Goal: Information Seeking & Learning: Find contact information

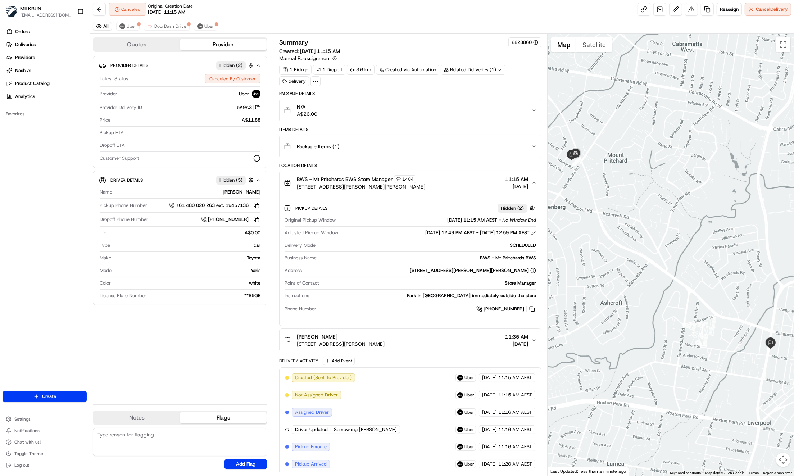
scroll to position [81, 0]
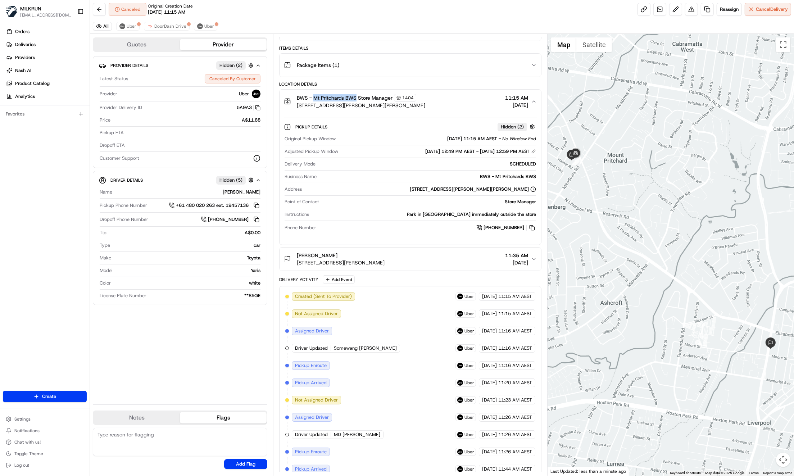
drag, startPoint x: 313, startPoint y: 96, endPoint x: 355, endPoint y: 99, distance: 42.1
click at [355, 99] on span "BWS - Mt Pritchards BWS Store Manager" at bounding box center [345, 97] width 96 height 7
copy span "Mt Pritchards BWS"
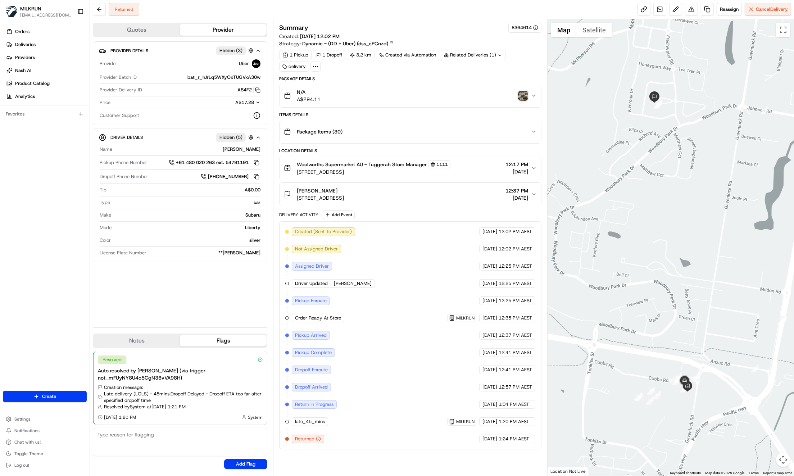
click at [523, 94] on img "button" at bounding box center [523, 96] width 10 height 10
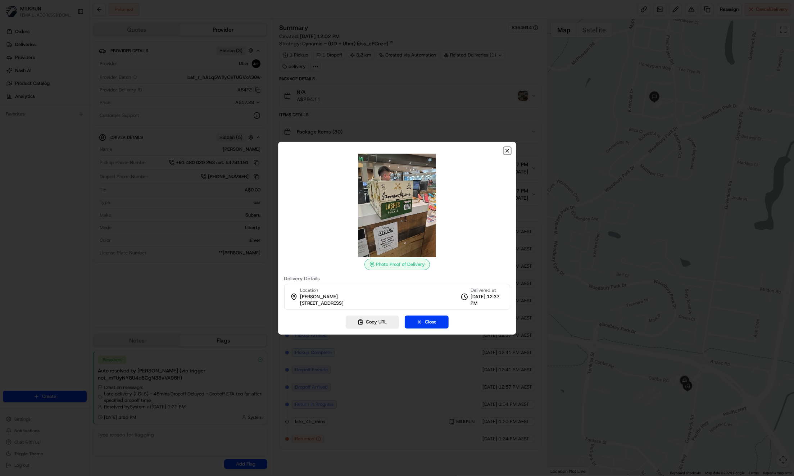
click at [507, 151] on icon "button" at bounding box center [507, 150] width 3 height 3
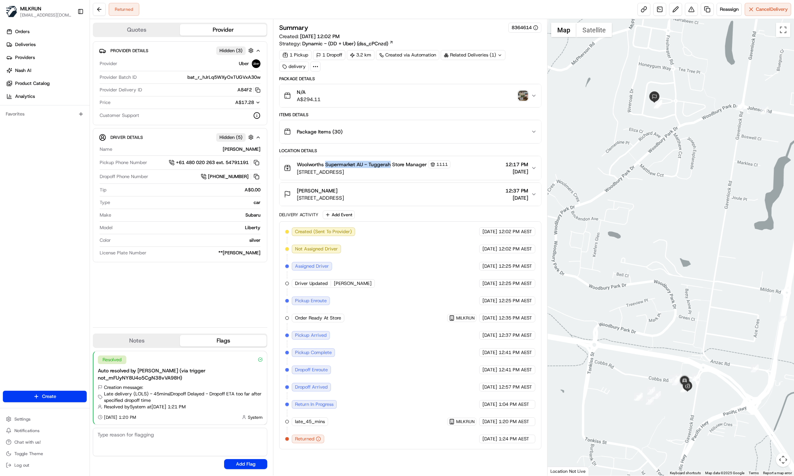
drag, startPoint x: 325, startPoint y: 163, endPoint x: 389, endPoint y: 164, distance: 64.0
click at [389, 164] on span "Woolworths Supermarket AU - Tuggerah Store Manager" at bounding box center [362, 164] width 130 height 7
copy span "Supermarket AU - Tuggerah"
click at [523, 88] on div "N/A A$294.11" at bounding box center [407, 95] width 247 height 14
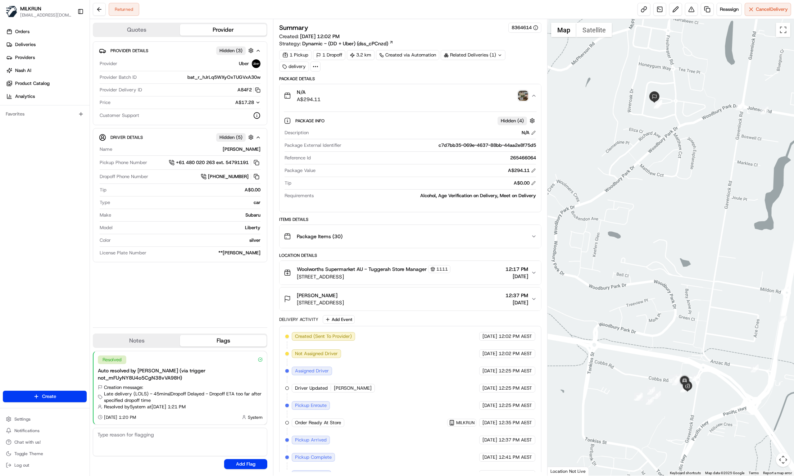
click at [524, 95] on img "button" at bounding box center [523, 96] width 10 height 10
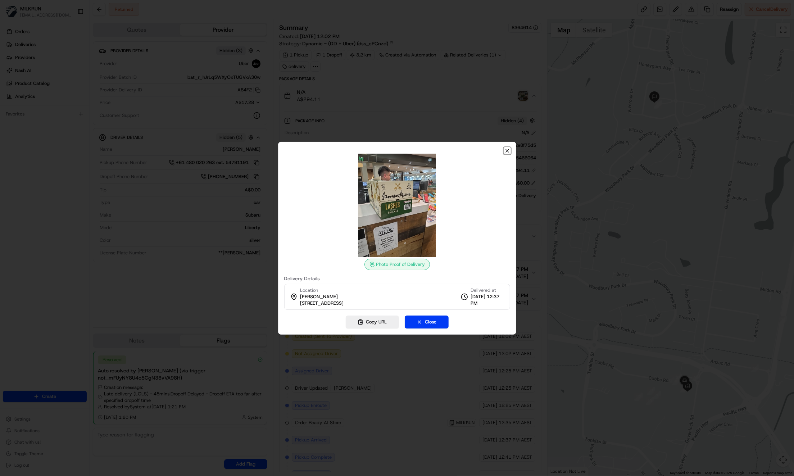
click at [508, 151] on icon "button" at bounding box center [507, 151] width 6 height 6
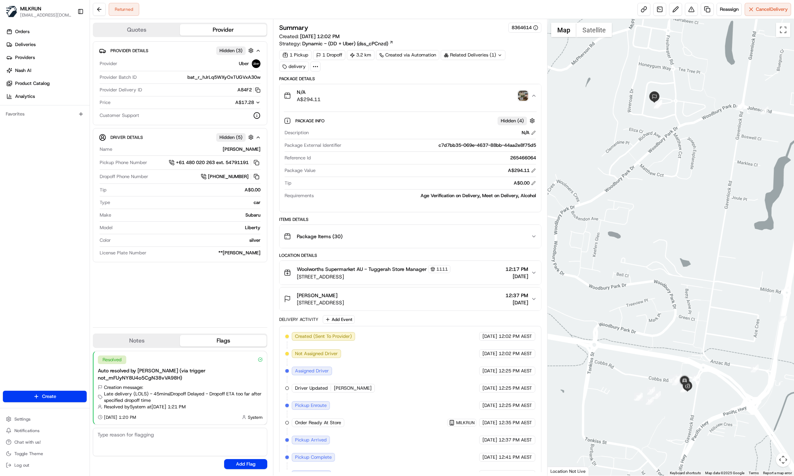
drag, startPoint x: 65, startPoint y: 168, endPoint x: 69, endPoint y: 167, distance: 4.1
click at [65, 169] on div "Orders Deliveries Providers [PERSON_NAME] Product Catalog Analytics Favorites" at bounding box center [45, 209] width 90 height 372
click at [228, 302] on div "Provider Details Hidden ( 3 ) Provider Uber Provider Batch ID bat_r_hJrLq5WXyOx…" at bounding box center [180, 181] width 174 height 280
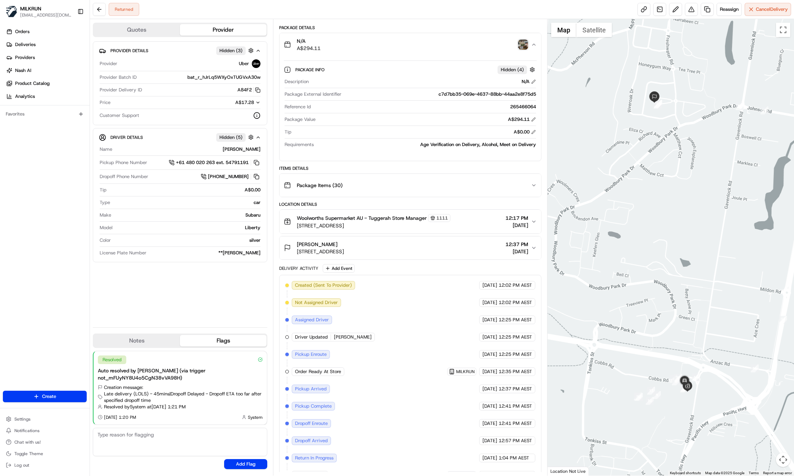
scroll to position [78, 0]
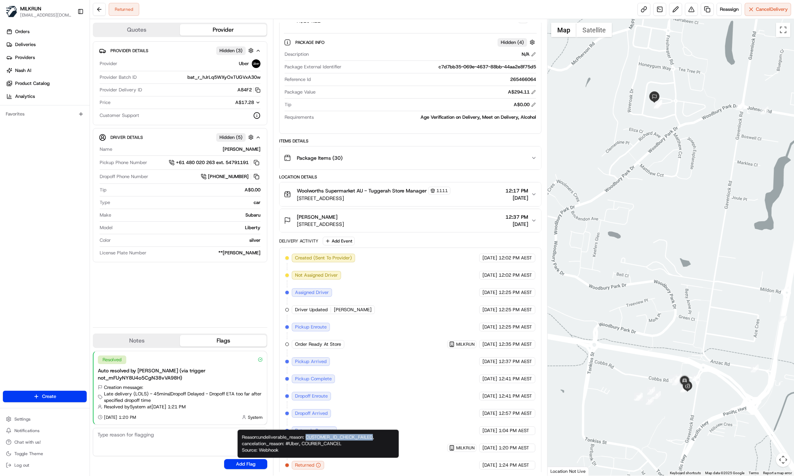
drag, startPoint x: 310, startPoint y: 437, endPoint x: 374, endPoint y: 438, distance: 64.0
click at [374, 438] on div "Reason: undeliverable_reason: CUSTOMER_ID_CHECK_FAILED, cancelation_reason: #Ub…" at bounding box center [317, 443] width 161 height 28
copy div "CUSTOMER_ID_CHECK_FAILED"
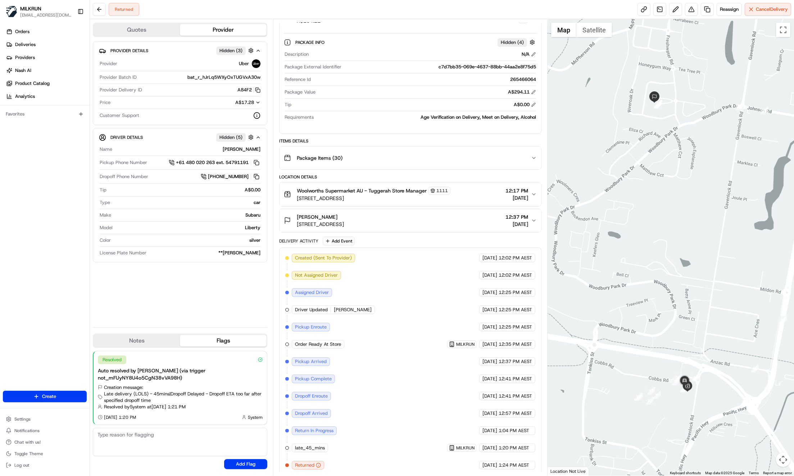
click at [319, 462] on icon "button" at bounding box center [318, 464] width 5 height 5
drag, startPoint x: 308, startPoint y: 437, endPoint x: 344, endPoint y: 438, distance: 36.3
click at [384, 449] on div "Created (Sent To Provider) Uber [DATE] 12:02 PM AEST Not Assigned Driver Uber […" at bounding box center [410, 361] width 250 height 216
click at [189, 294] on div "Provider Details Hidden ( 3 ) Provider Uber Provider Batch ID bat_r_hJrLq5WXyOx…" at bounding box center [180, 181] width 174 height 280
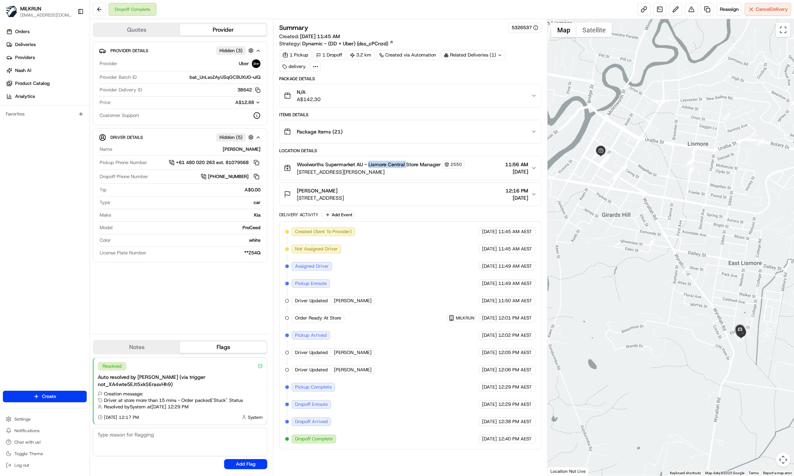
drag, startPoint x: 368, startPoint y: 164, endPoint x: 406, endPoint y: 164, distance: 38.1
click at [406, 164] on span "Woolworths Supermarket AU - Lismore Central Store Manager" at bounding box center [369, 164] width 144 height 7
copy span "Lismore Central"
click at [64, 236] on div "Orders Deliveries Providers [PERSON_NAME] Product Catalog Analytics Favorites" at bounding box center [45, 209] width 90 height 372
click at [536, 193] on icon "button" at bounding box center [534, 194] width 6 height 6
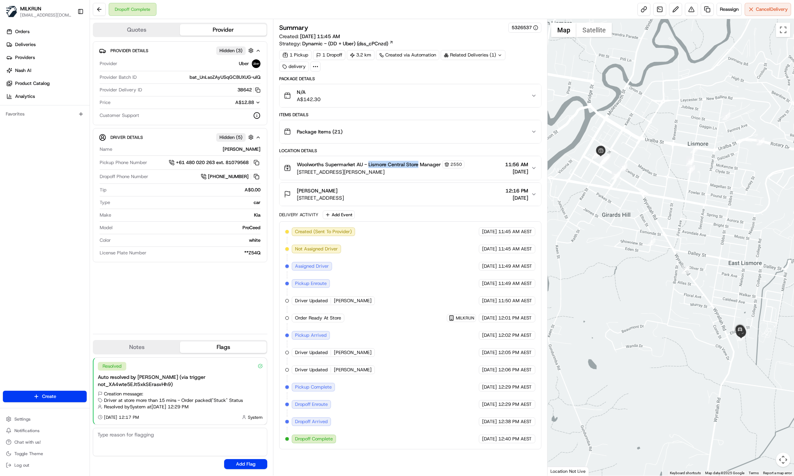
drag, startPoint x: 369, startPoint y: 163, endPoint x: 418, endPoint y: 162, distance: 49.3
click at [418, 162] on span "Woolworths Supermarket AU - Lismore Central Store Manager" at bounding box center [369, 164] width 144 height 7
copy span "Lismore Central Store"
click at [96, 8] on button at bounding box center [99, 9] width 13 height 13
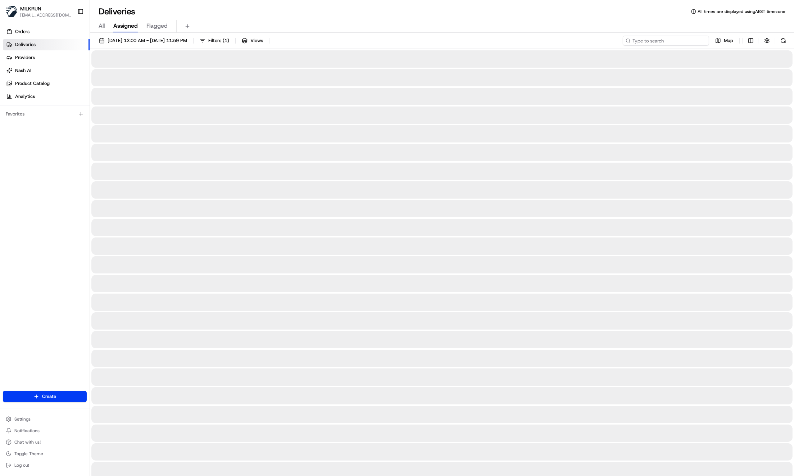
click at [673, 42] on input at bounding box center [665, 41] width 86 height 10
paste input "c4af9374-61b9-4db3-bfea-970e07c73444"
type input "c4af9374-61b9-4db3-bfea-970e07c73444"
